Goal: Information Seeking & Learning: Learn about a topic

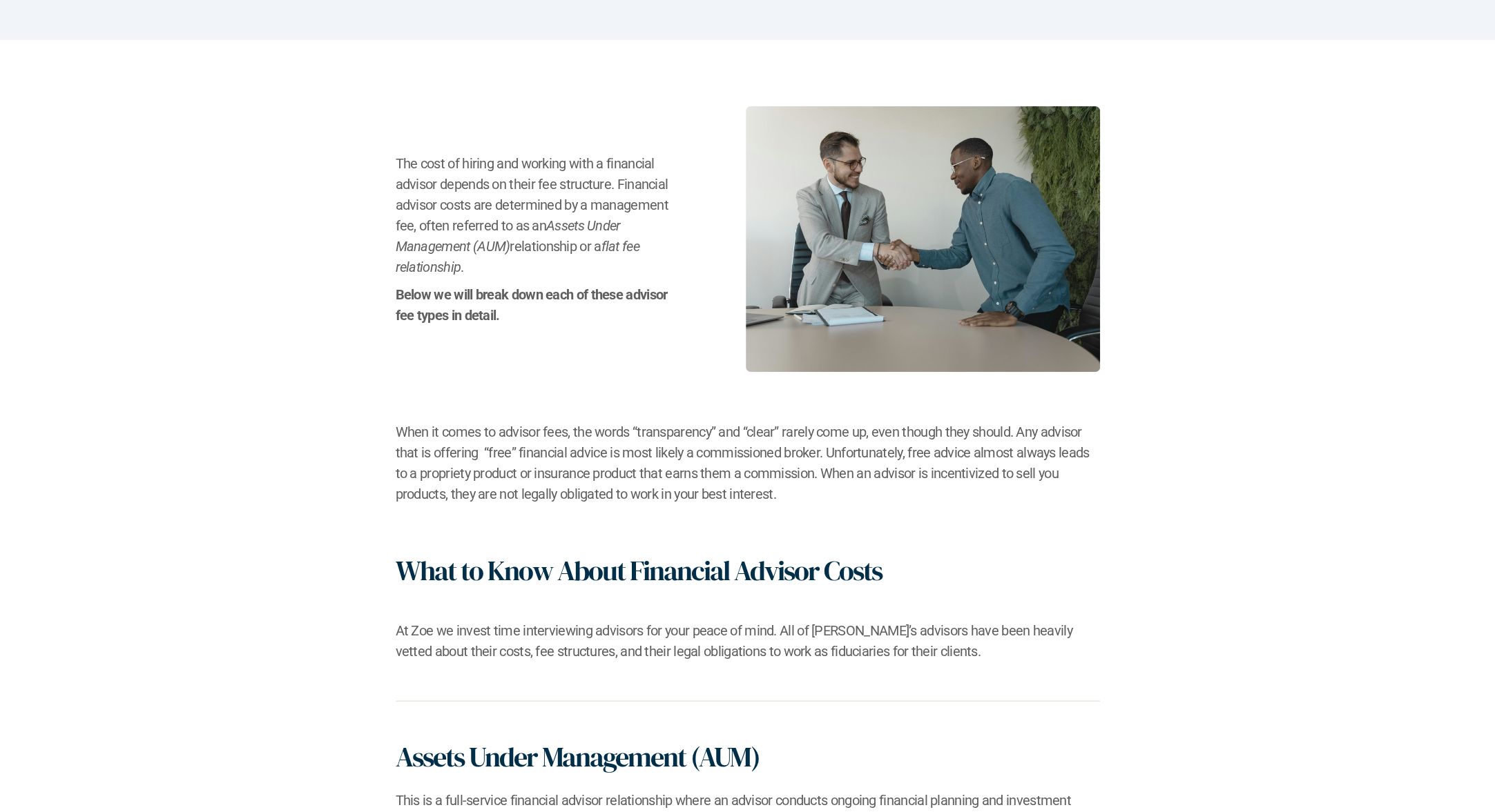
scroll to position [414, 0]
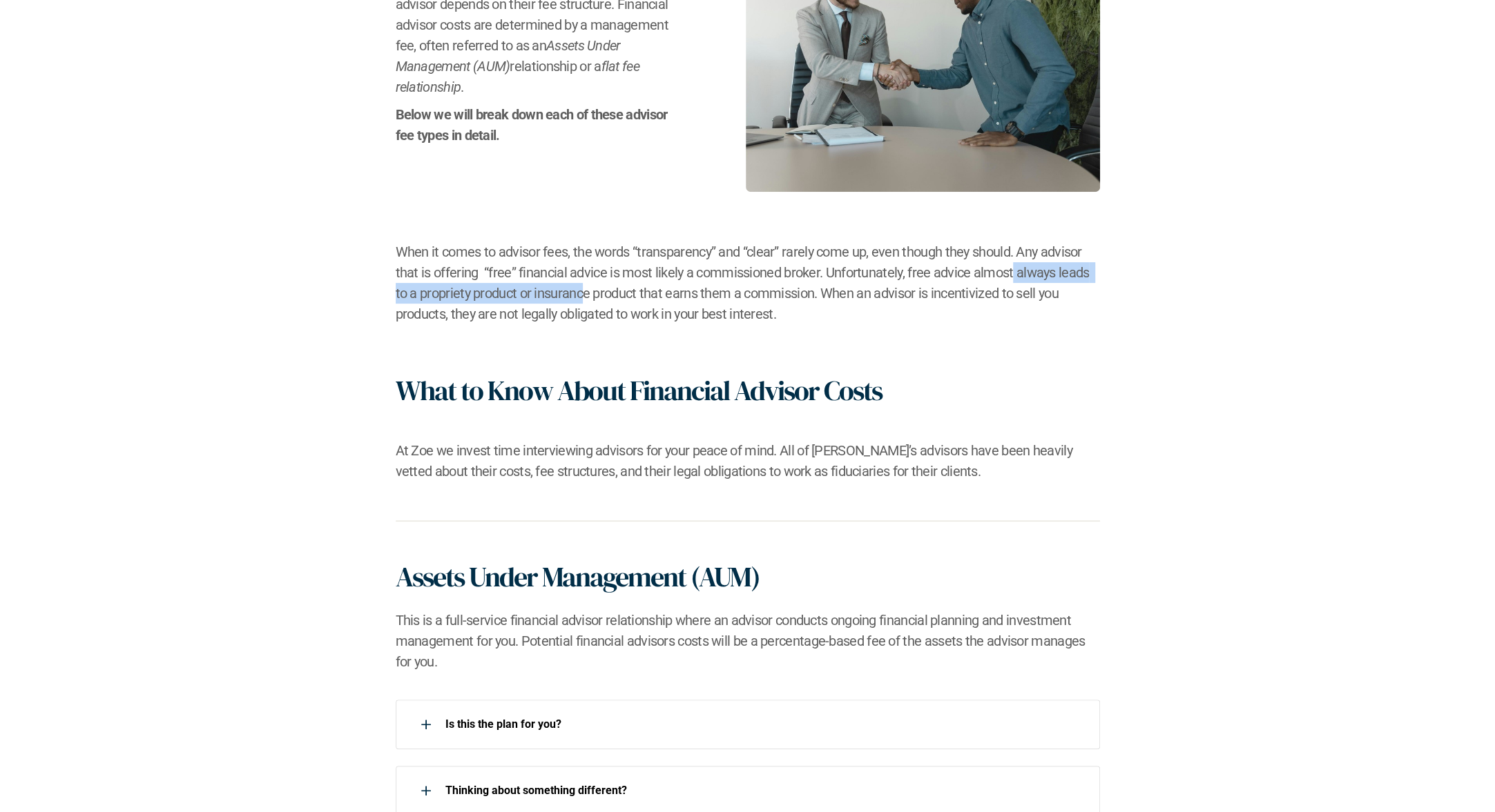
drag, startPoint x: 1008, startPoint y: 281, endPoint x: 560, endPoint y: 294, distance: 448.2
click at [560, 294] on h2 "When it comes to advisor fees, the words “transparency” and “clear” rarely come…" at bounding box center [748, 282] width 704 height 82
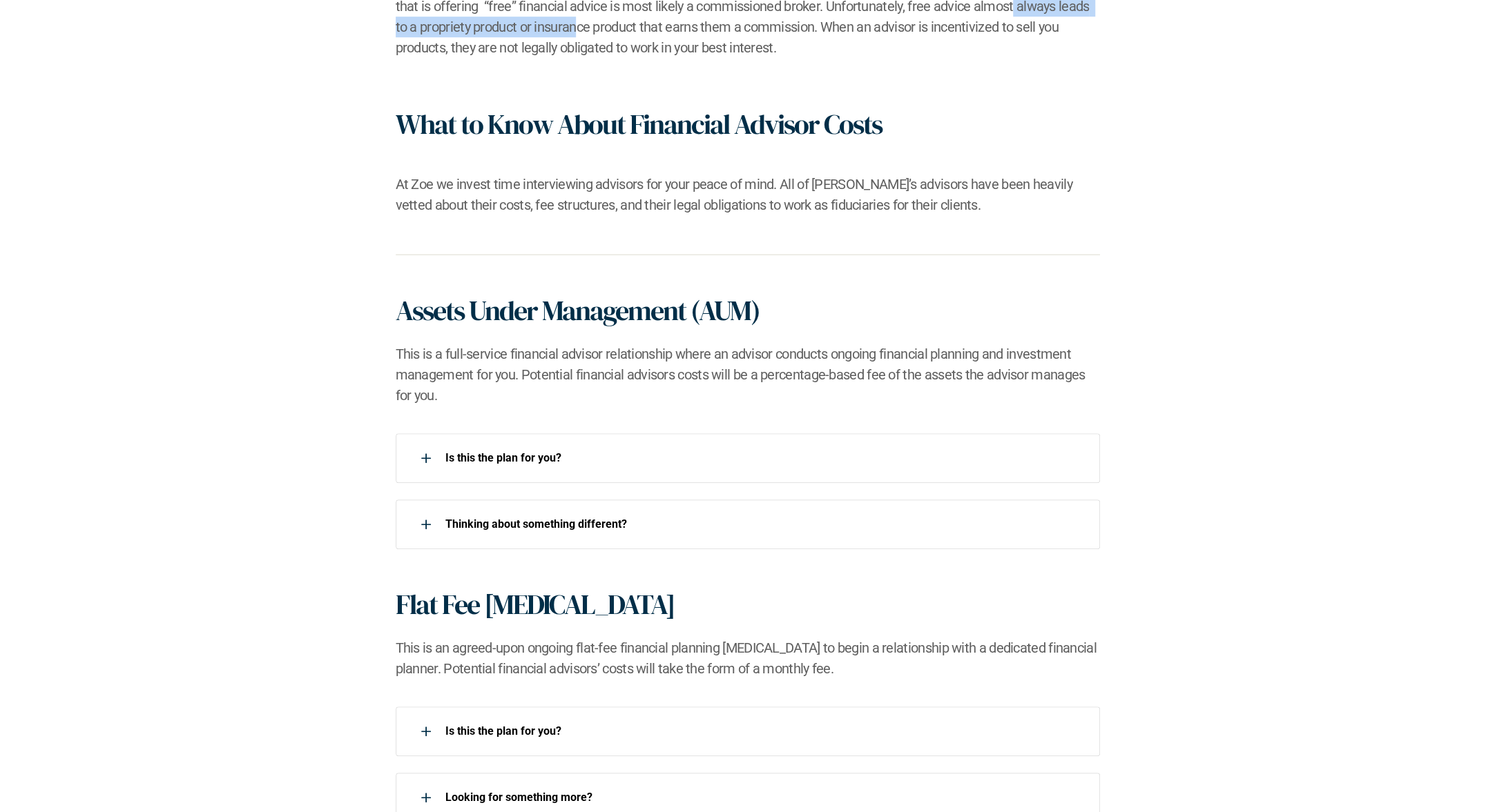
scroll to position [691, 0]
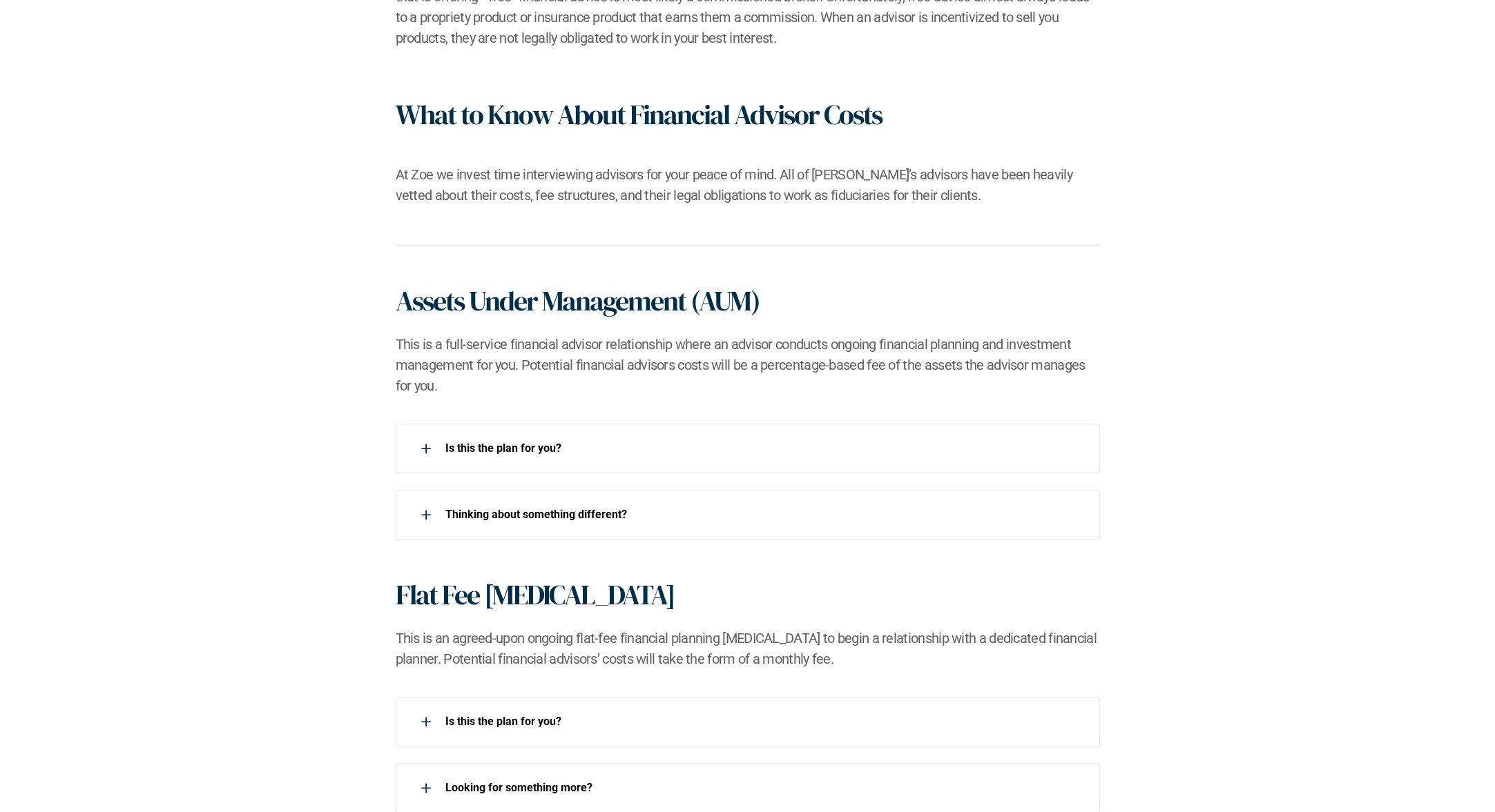
click at [619, 282] on div "The cost of hiring and working with a financial advisor depends on their fee st…" at bounding box center [748, 363] width 1495 height 1558
drag, startPoint x: 594, startPoint y: 336, endPoint x: 928, endPoint y: 331, distance: 334.0
click at [928, 331] on div "Assets Under Management (AUM) This is a full-service financial advisor relation…" at bounding box center [748, 340] width 704 height 112
click at [650, 376] on h2 "This is a full-service financial advisor relationship where an advisor conducts…" at bounding box center [748, 365] width 704 height 62
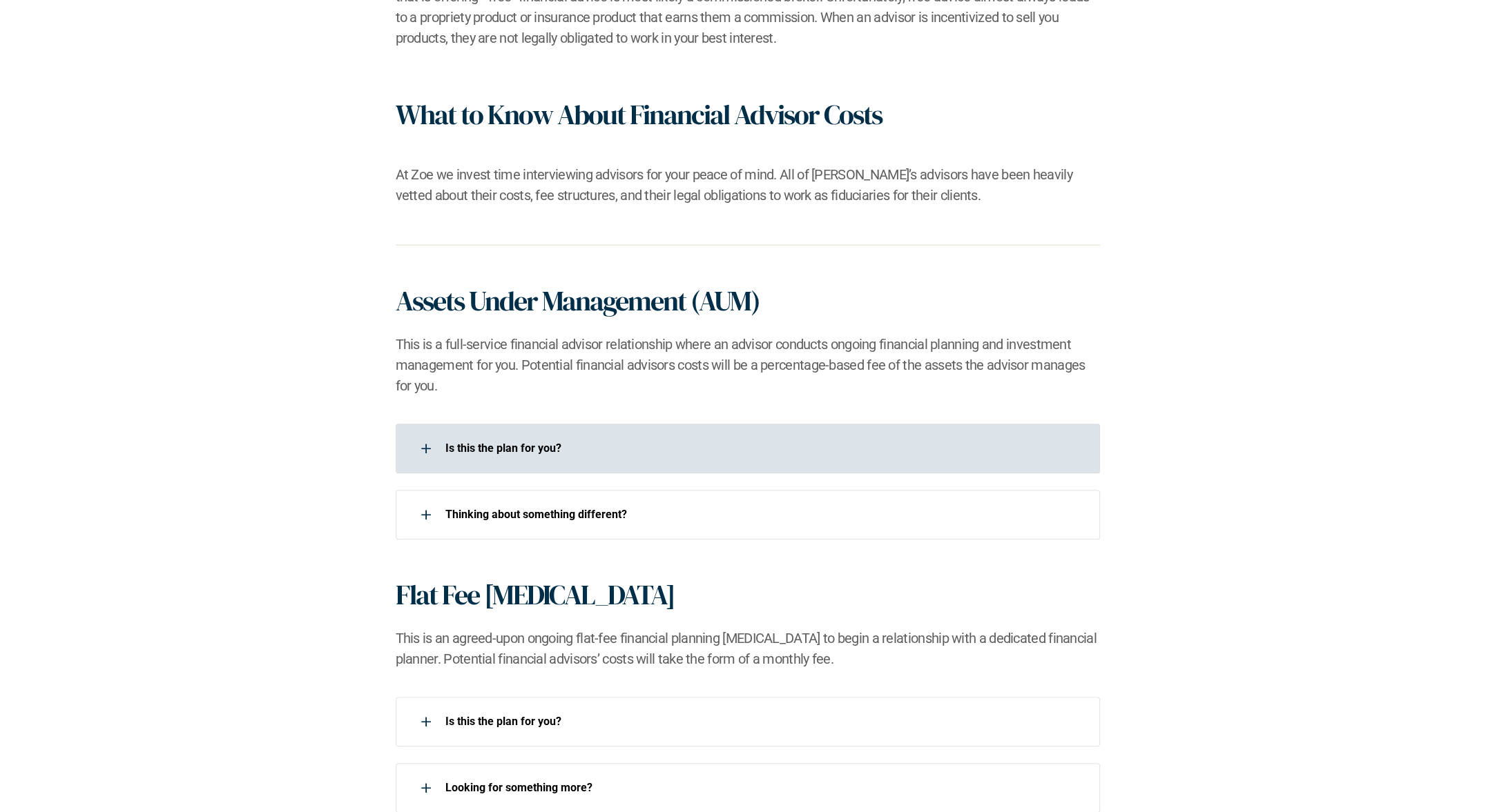
click at [560, 450] on p "Is this the plan for you?​" at bounding box center [763, 448] width 637 height 13
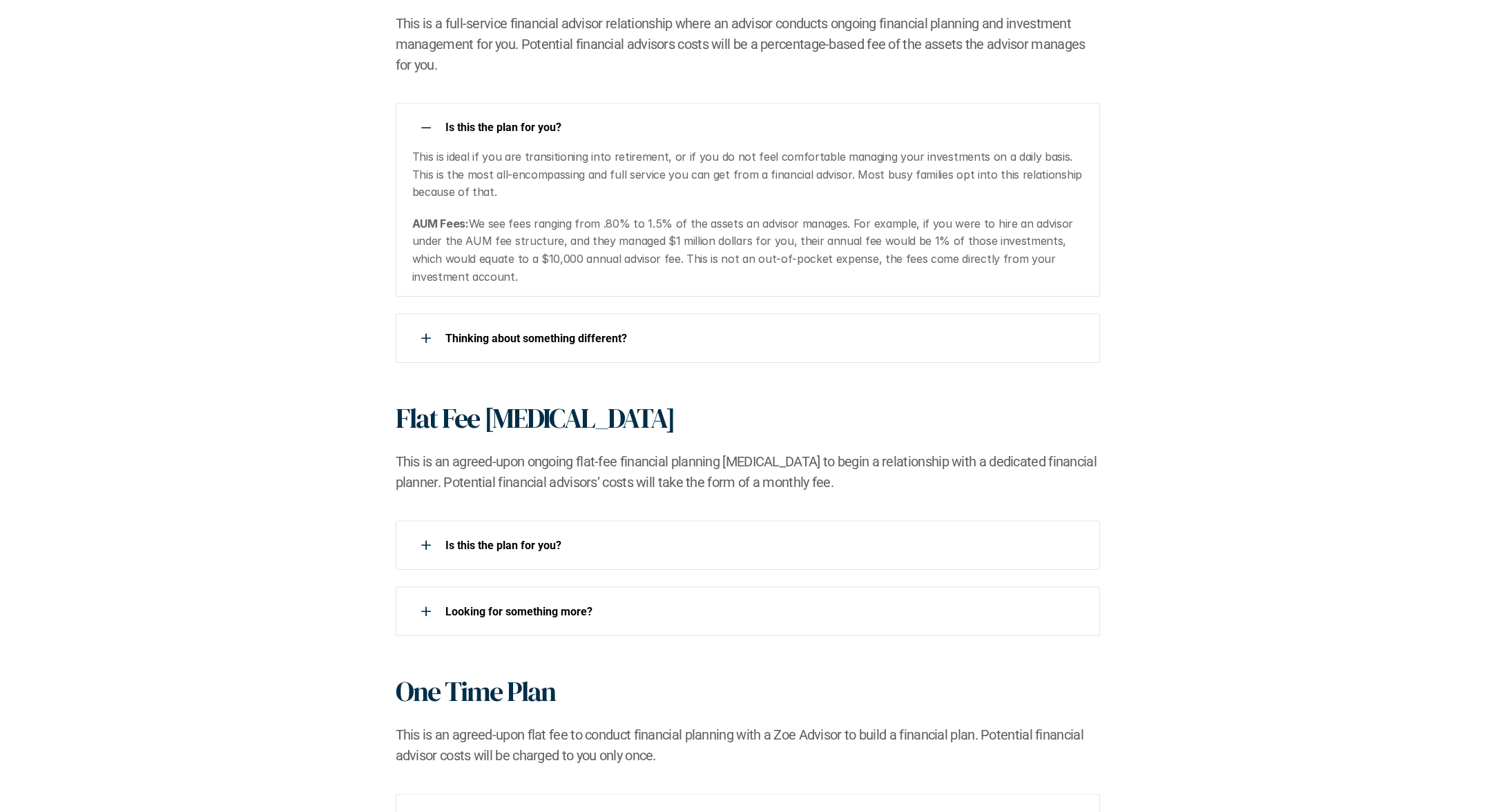
scroll to position [1035, 0]
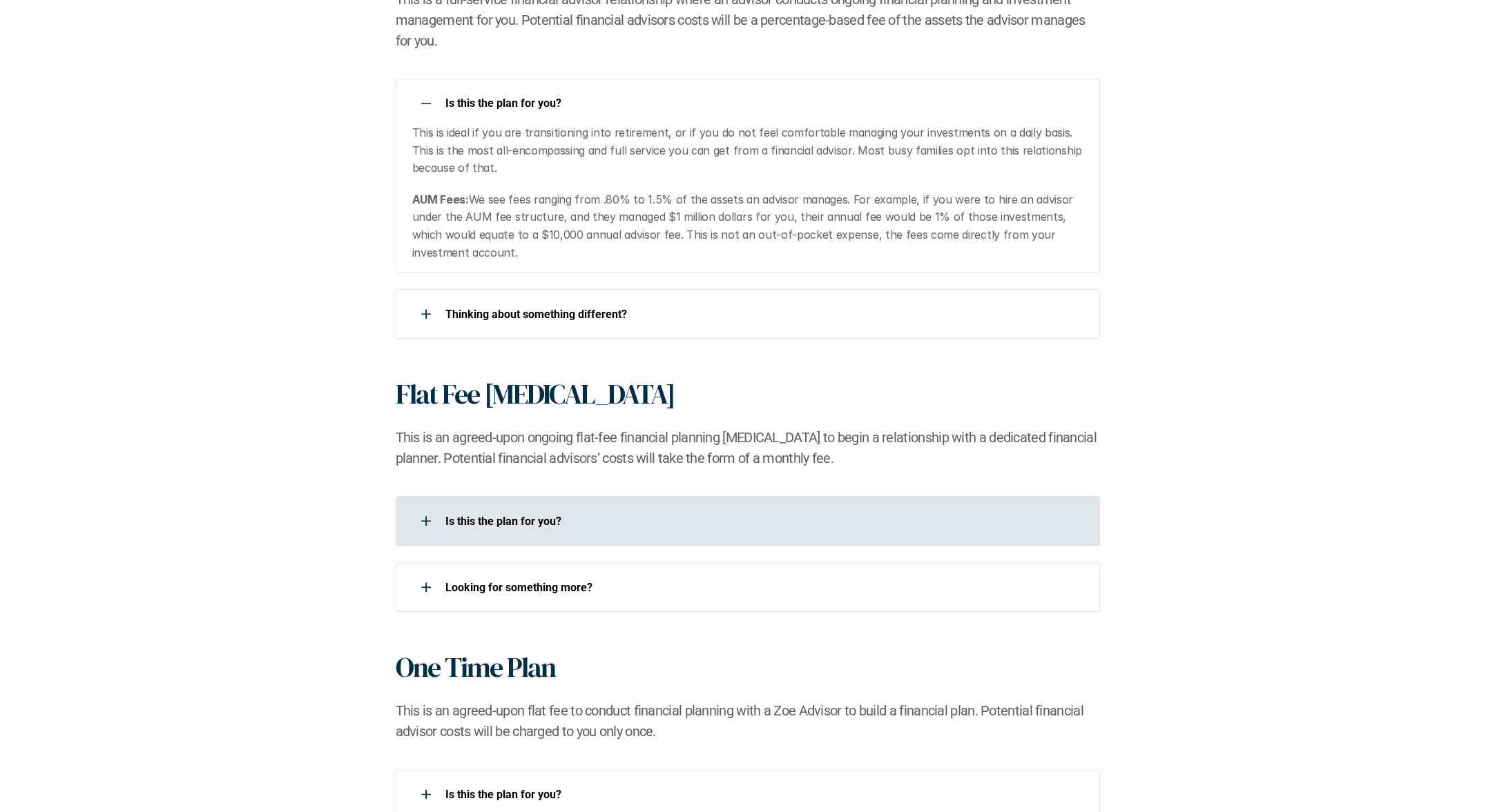
click at [588, 508] on div "Is this the plan for you?​" at bounding box center [739, 520] width 686 height 27
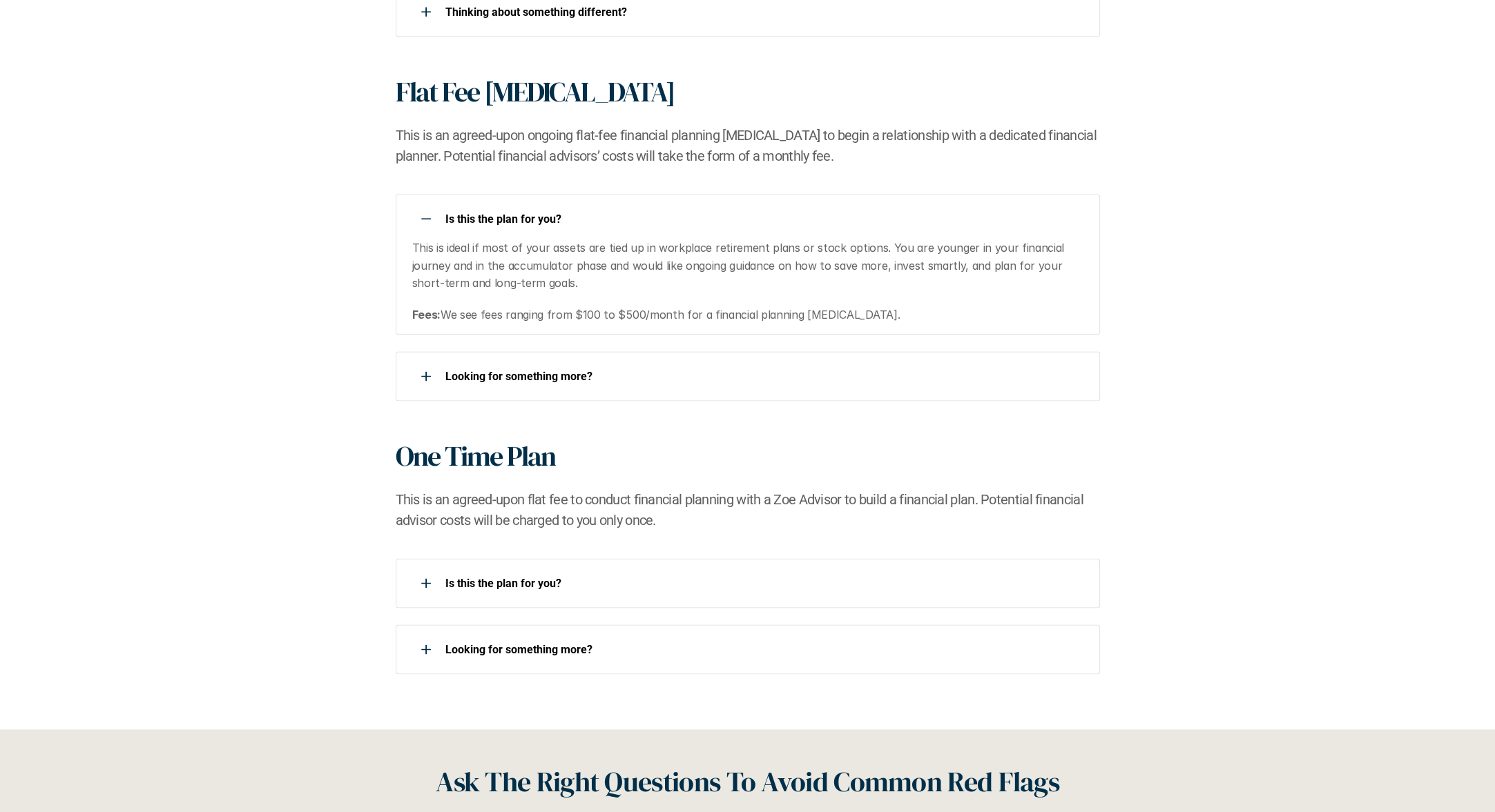
scroll to position [1380, 0]
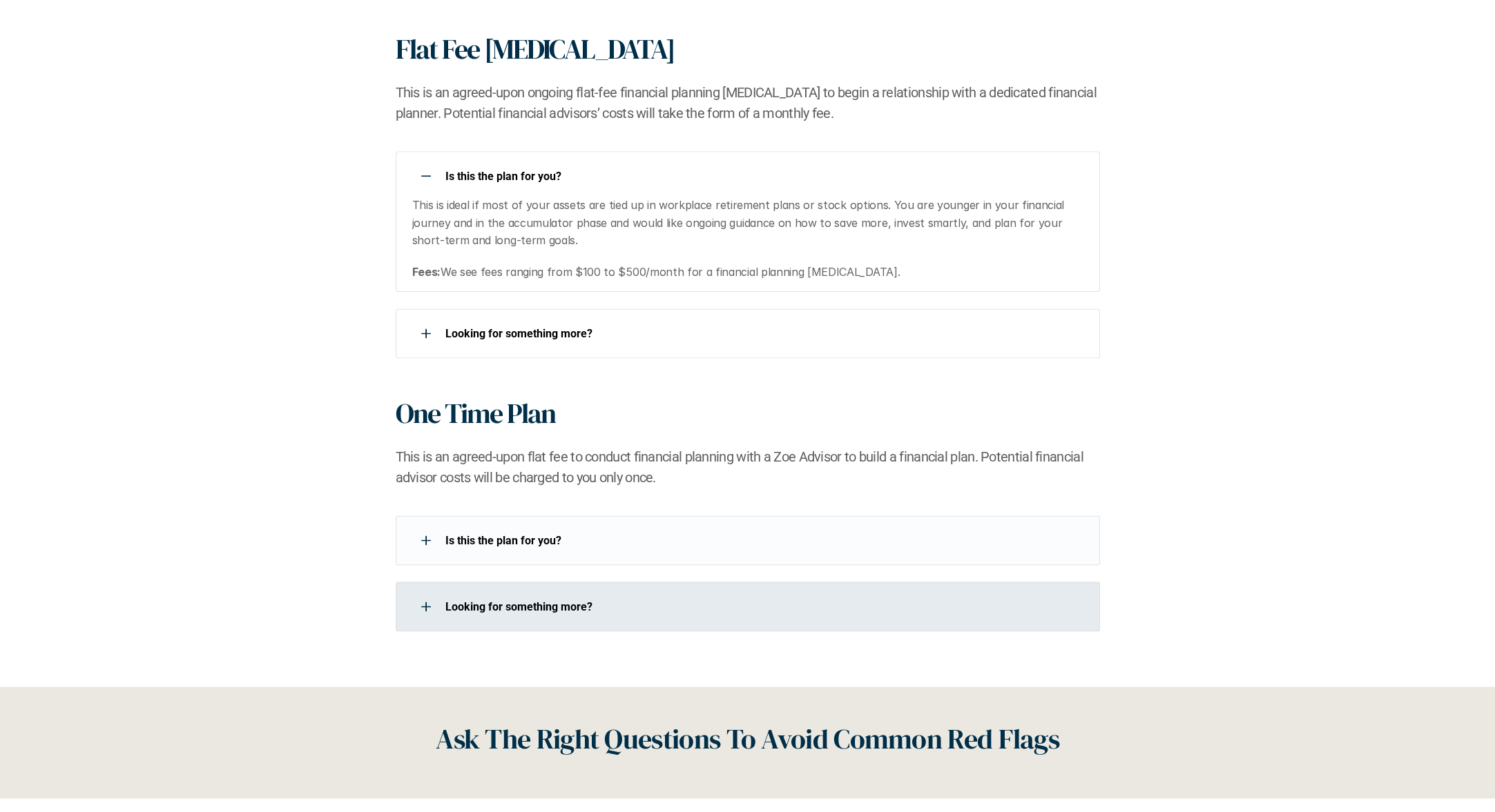
click at [520, 541] on p "Is this the plan for you?​" at bounding box center [763, 541] width 637 height 13
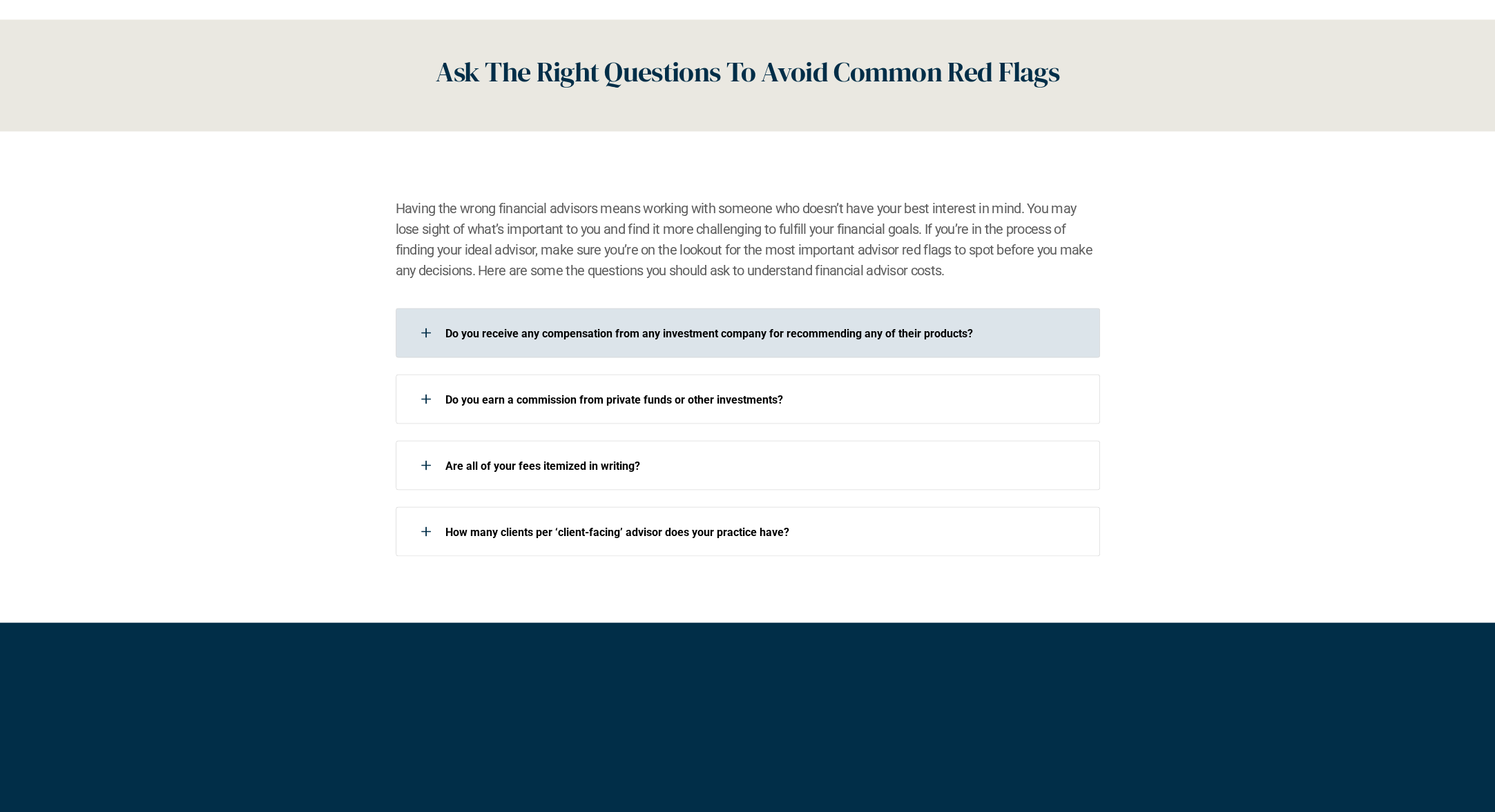
scroll to position [2139, 0]
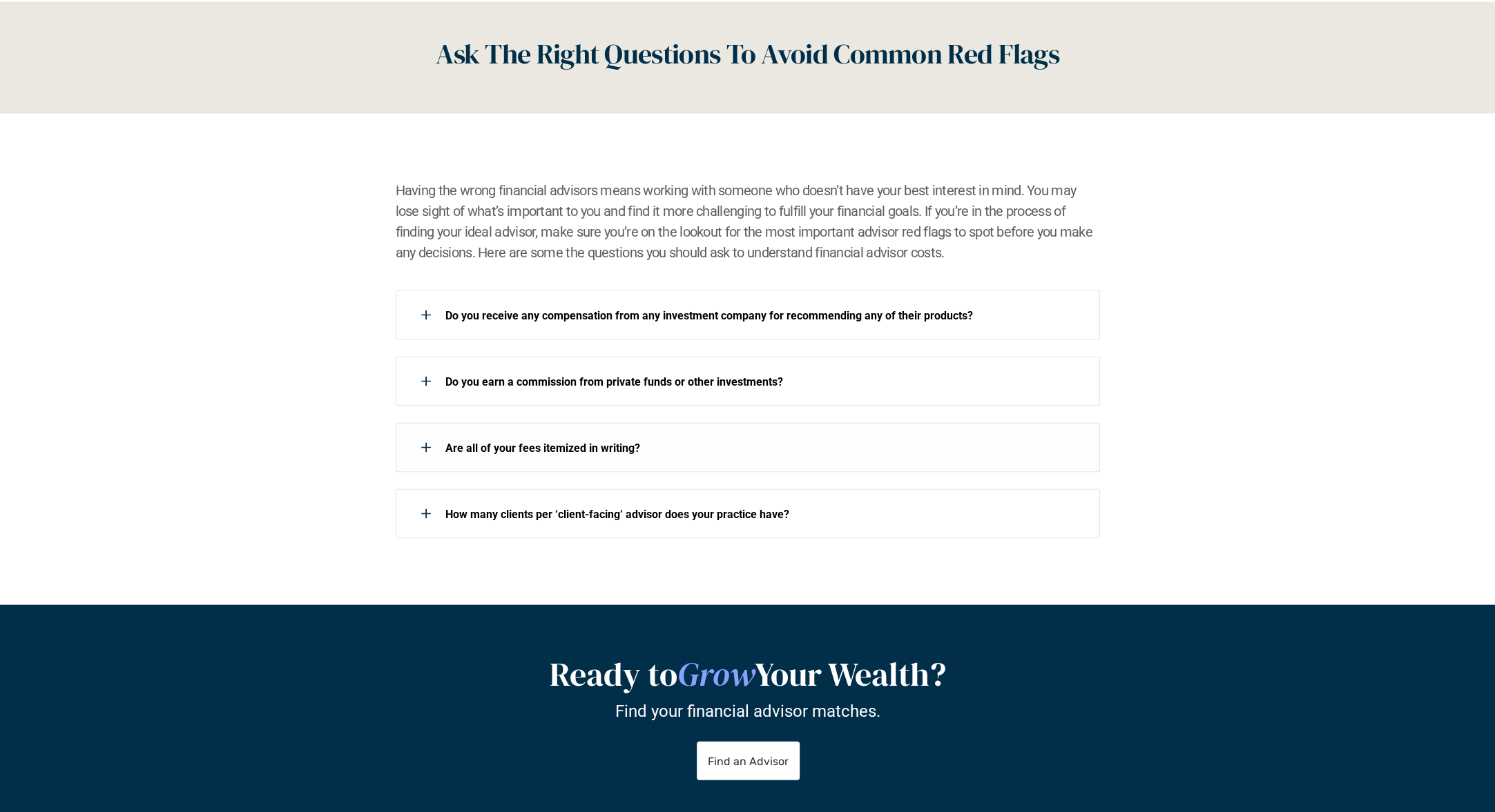
click at [735, 483] on div "Do you receive any compensation from any investment company for recommending an…" at bounding box center [748, 414] width 704 height 248
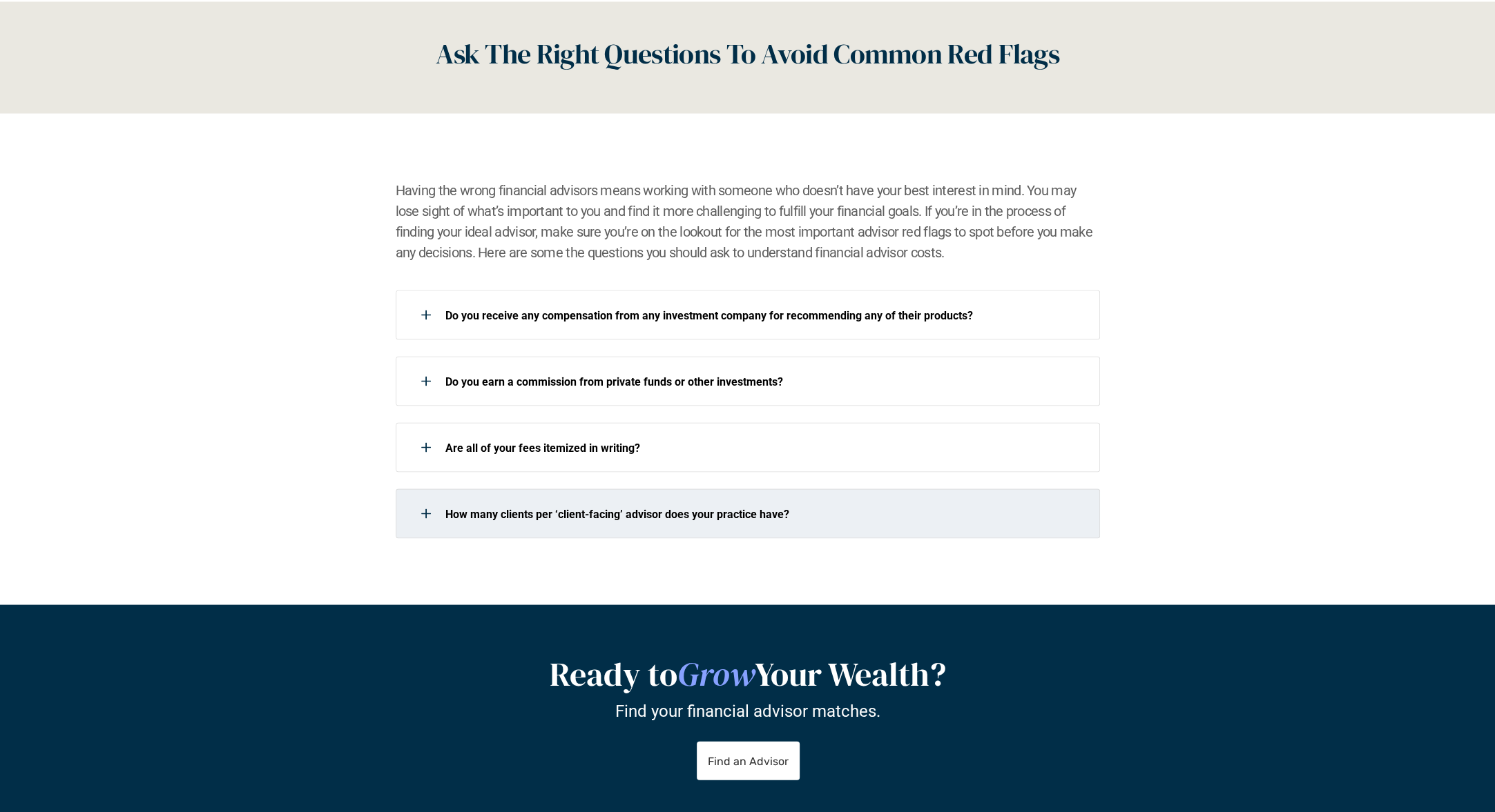
click at [737, 504] on div "How many clients per ‘client-facing’ advisor does your practice have?" at bounding box center [739, 513] width 686 height 27
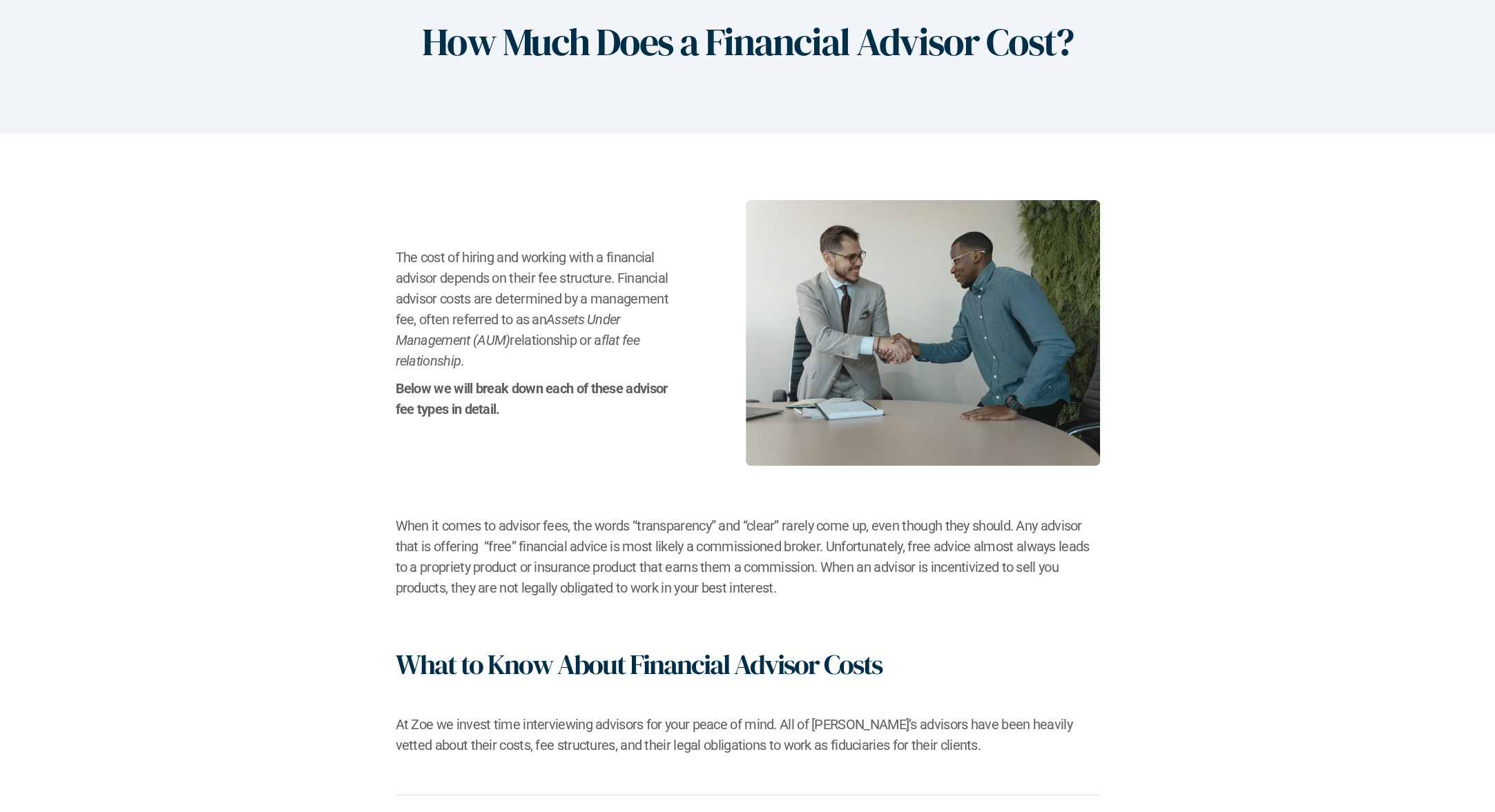
scroll to position [0, 0]
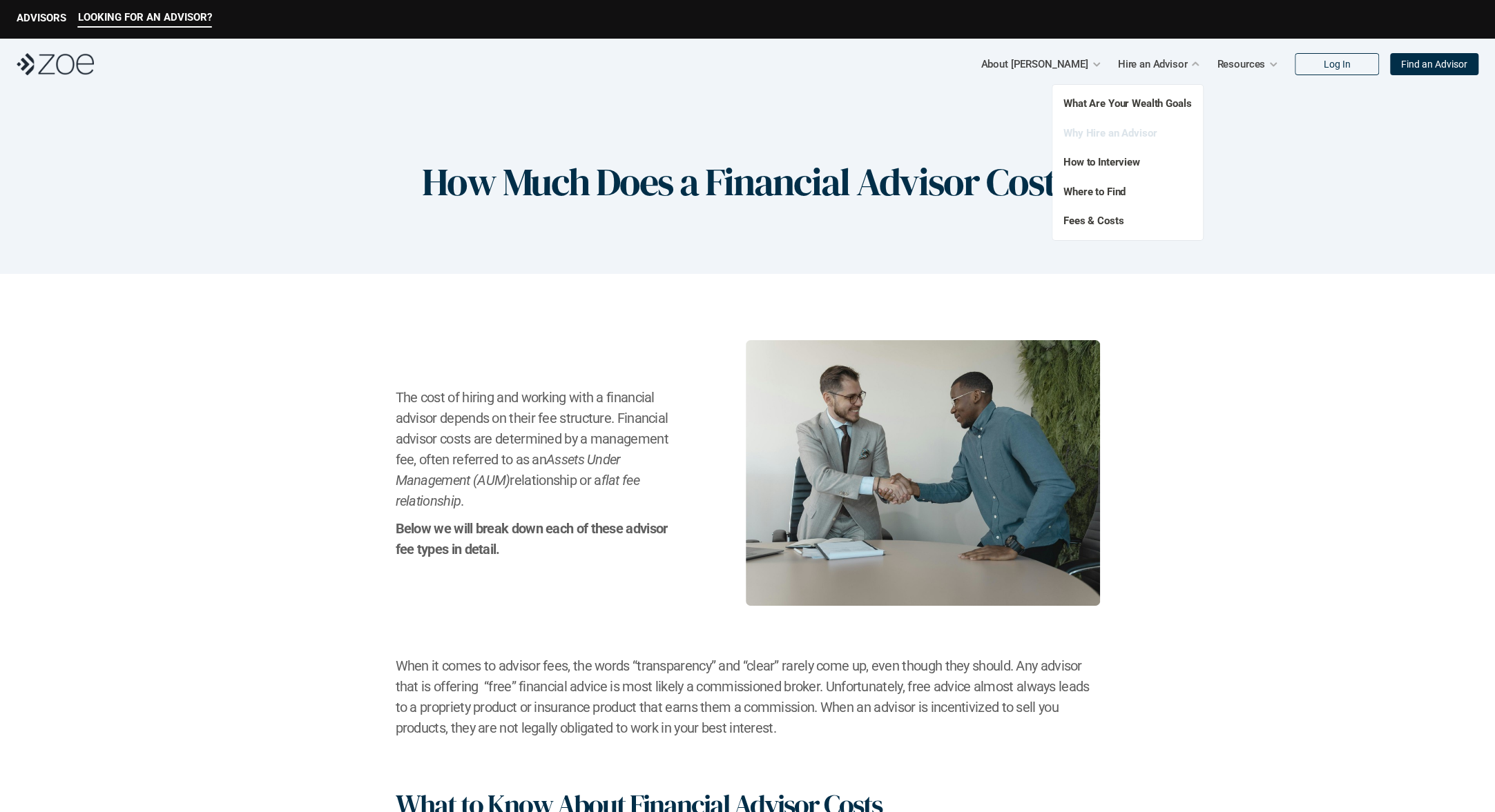
click at [1125, 132] on link "Why Hire an Advisor" at bounding box center [1109, 133] width 93 height 12
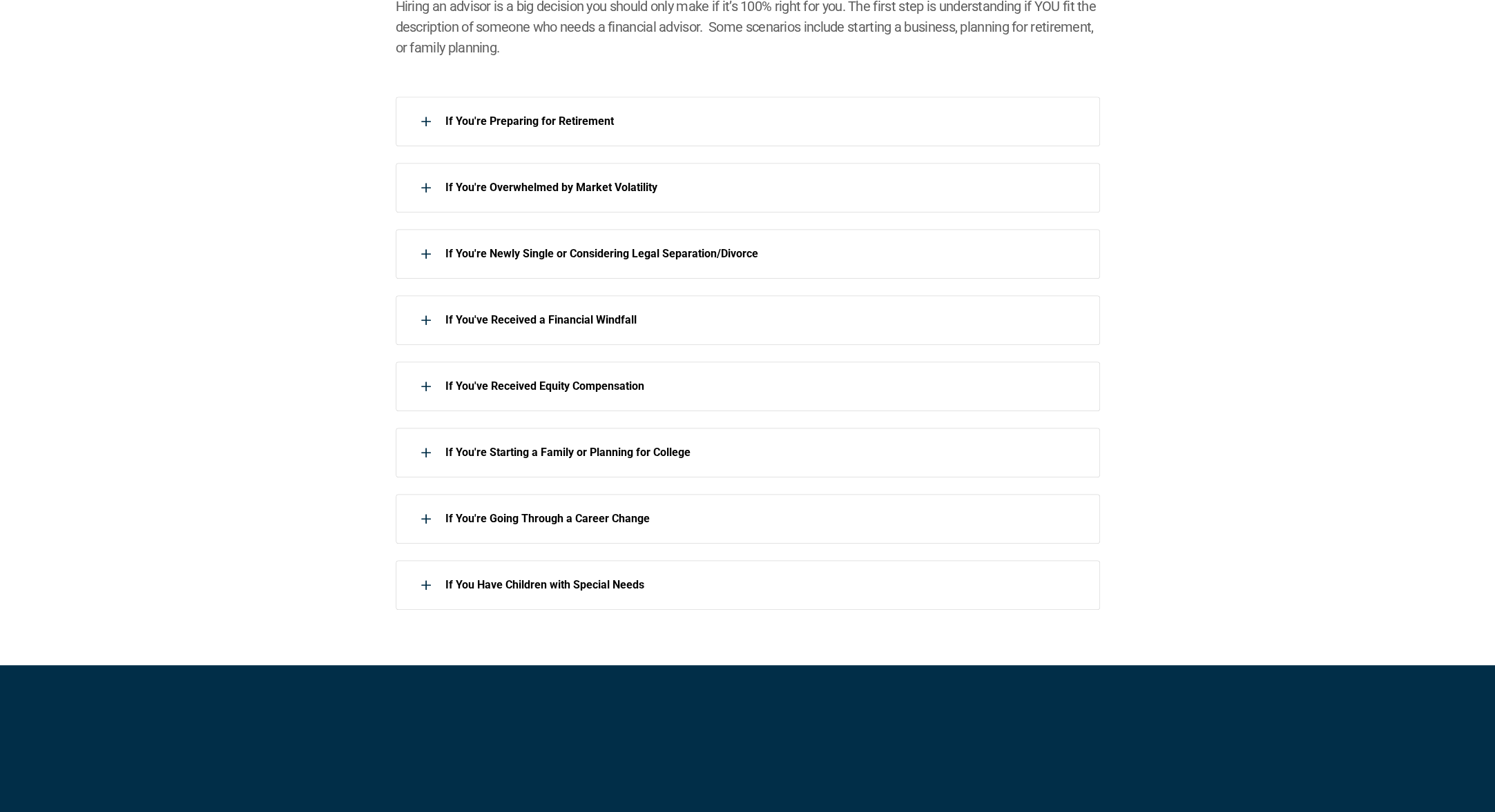
scroll to position [691, 0]
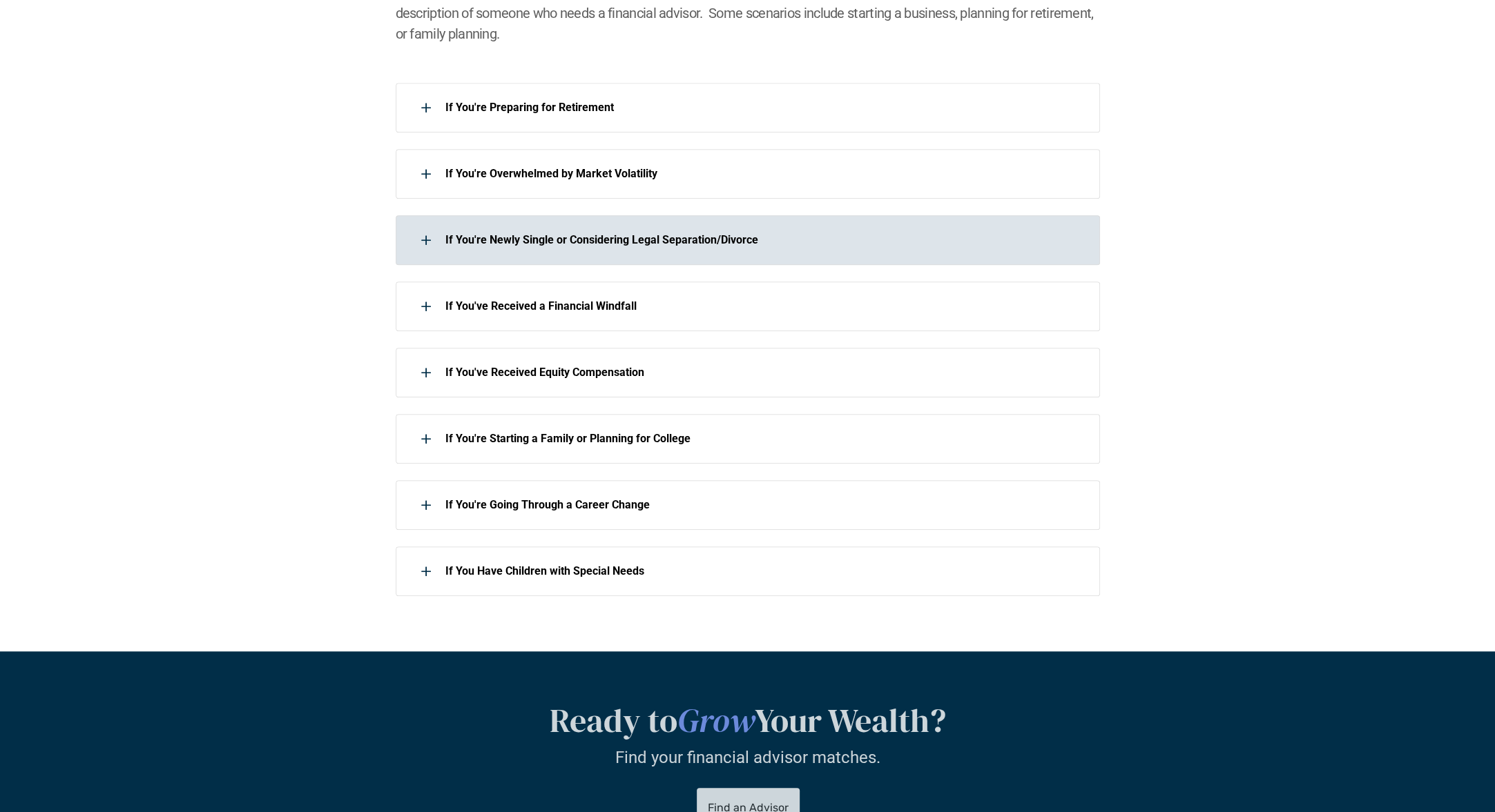
click at [619, 237] on p "If You're Newly Single or Considering Legal Separation/Divorce" at bounding box center [763, 239] width 637 height 13
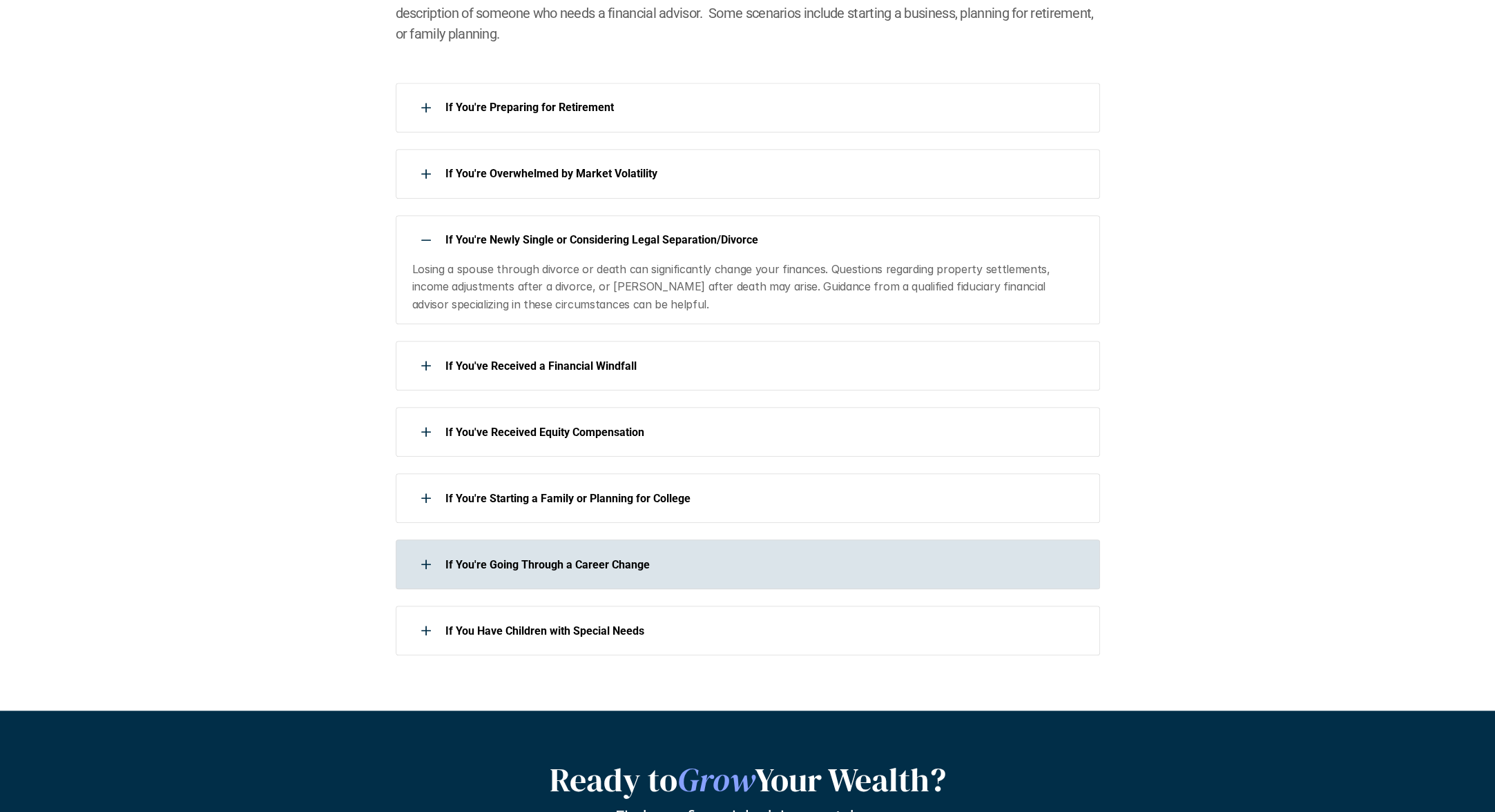
click at [628, 560] on p "If You're Going Through a Career Change" at bounding box center [763, 565] width 637 height 13
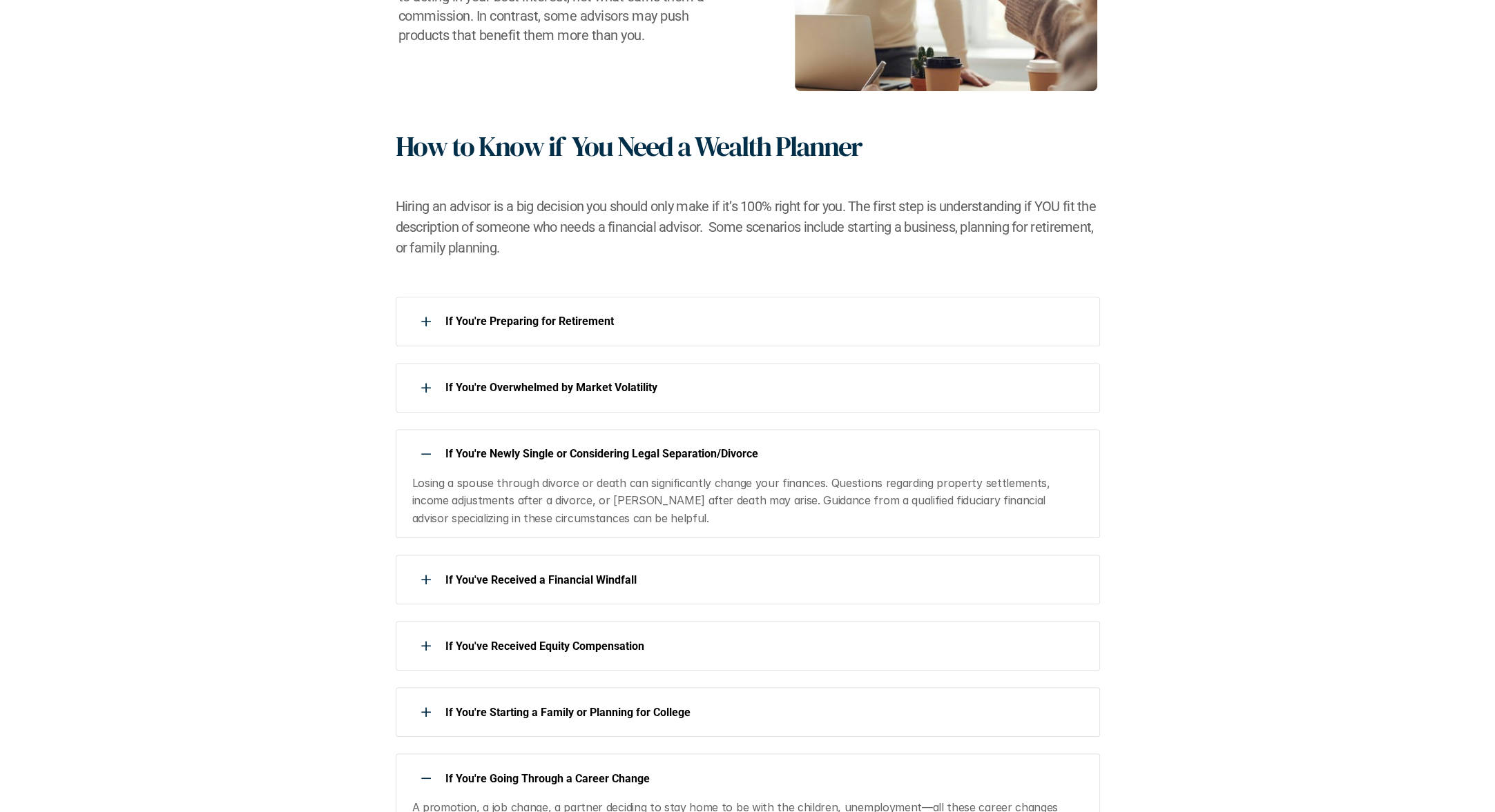
scroll to position [0, 0]
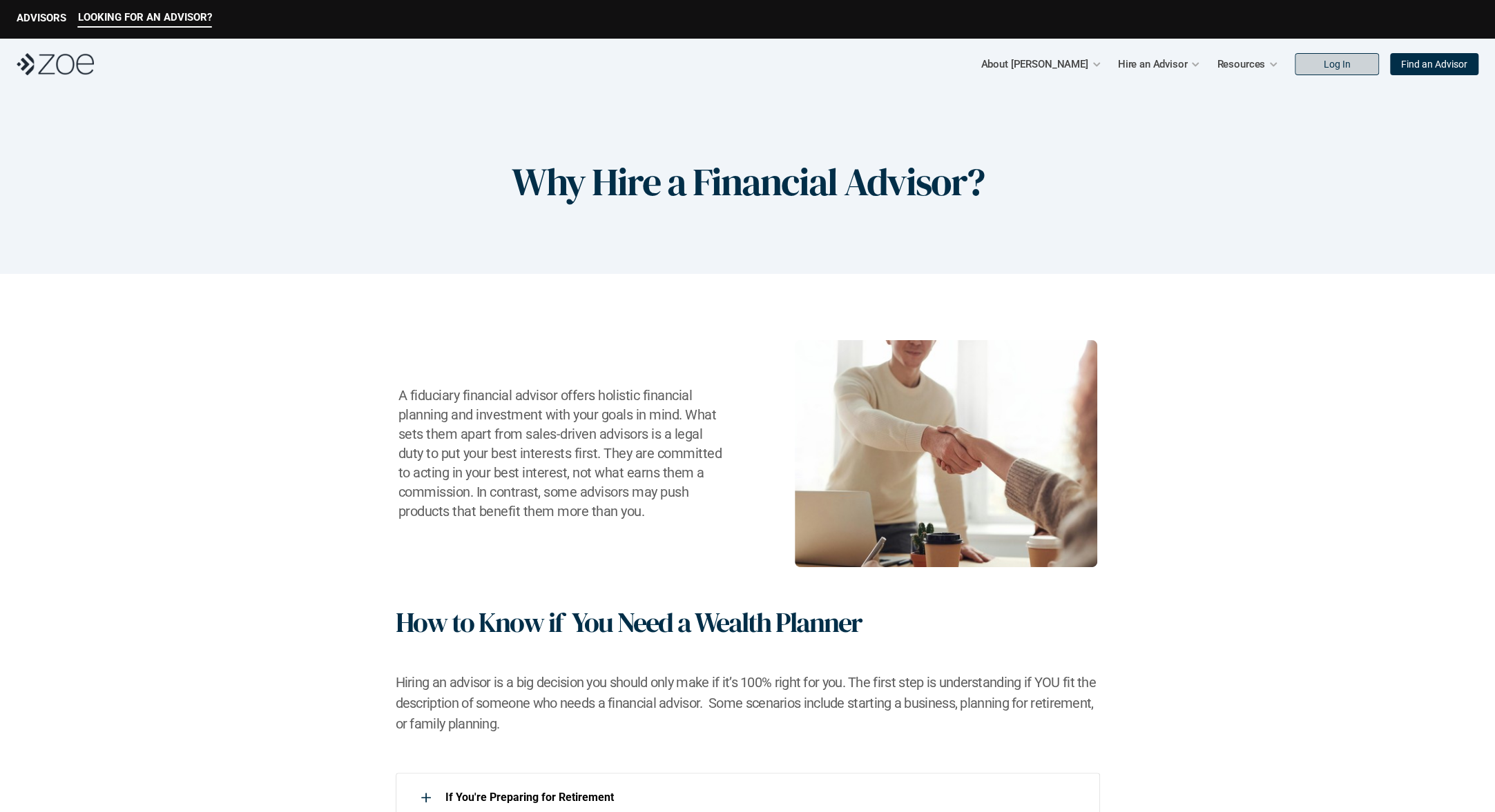
click at [1444, 66] on p "Find an Advisor" at bounding box center [1434, 64] width 67 height 12
